Goal: Navigation & Orientation: Find specific page/section

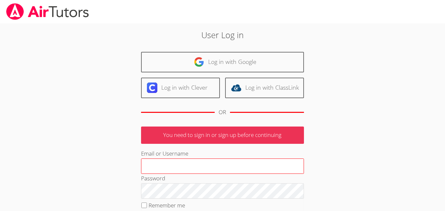
type input "[EMAIL_ADDRESS][DOMAIN_NAME]"
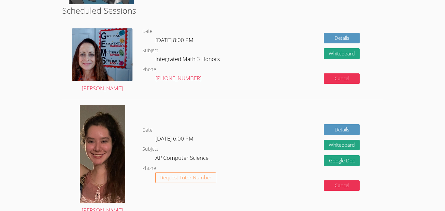
scroll to position [167, 0]
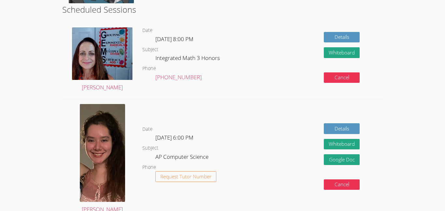
click at [200, 61] on dd "Integrated Math 3 Honors" at bounding box center [188, 58] width 66 height 11
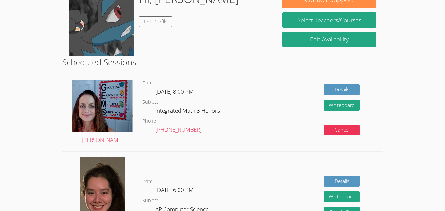
scroll to position [116, 0]
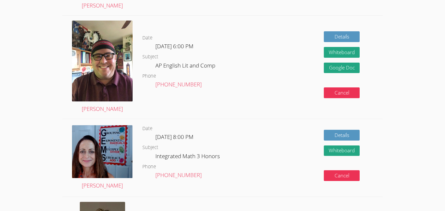
click at [200, 61] on dd "AP English Lit and Comp" at bounding box center [185, 66] width 61 height 11
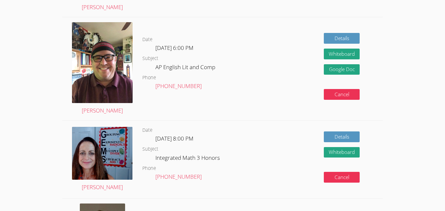
scroll to position [472, 0]
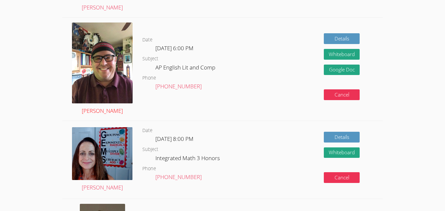
click at [106, 86] on img at bounding box center [102, 62] width 61 height 81
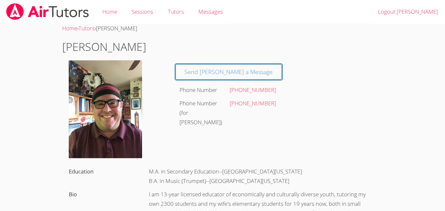
click at [112, 103] on img at bounding box center [105, 109] width 73 height 98
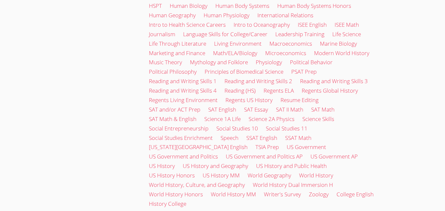
scroll to position [946, 0]
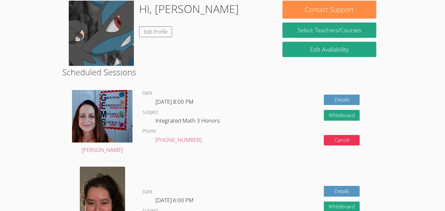
scroll to position [112, 0]
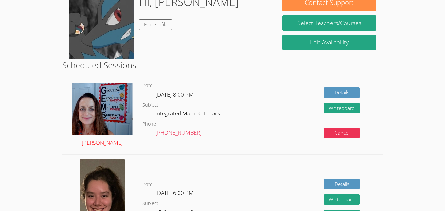
click at [111, 112] on img at bounding box center [102, 109] width 61 height 53
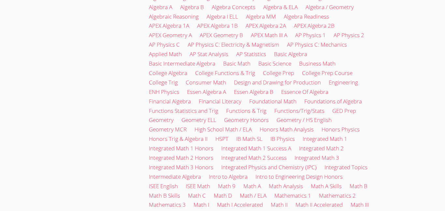
scroll to position [694, 0]
